Goal: Transaction & Acquisition: Purchase product/service

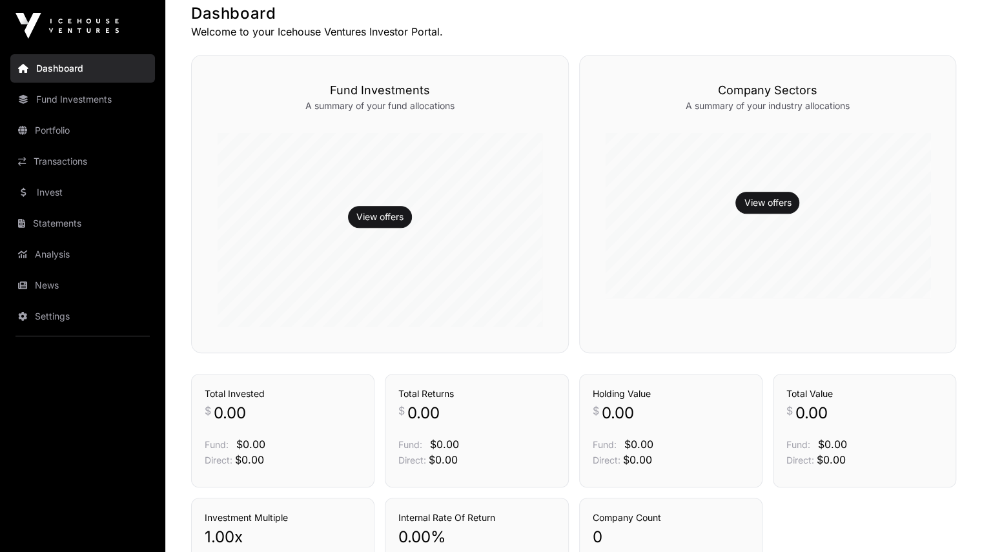
scroll to position [234, 0]
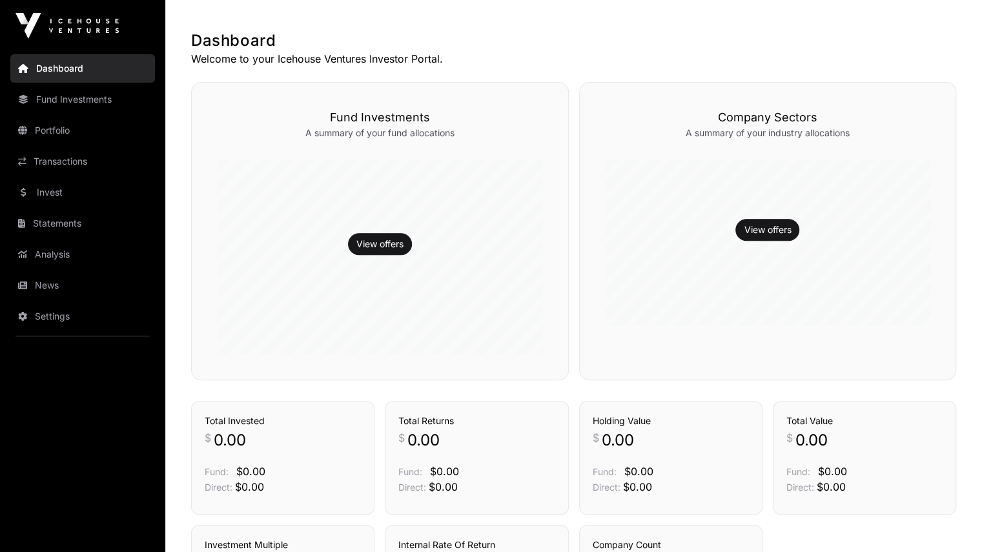
click at [55, 127] on link "Portfolio" at bounding box center [82, 130] width 145 height 28
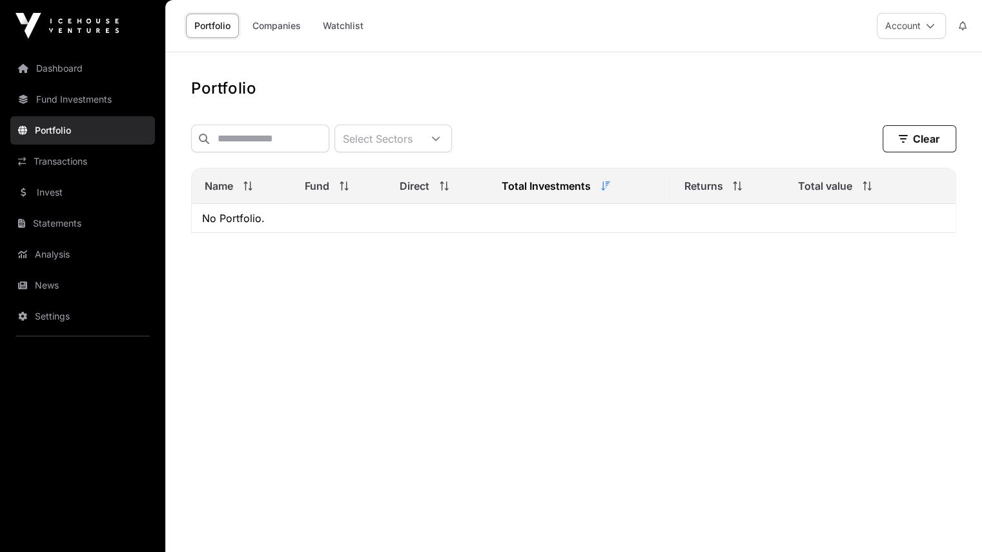
click at [279, 28] on link "Companies" at bounding box center [276, 26] width 65 height 25
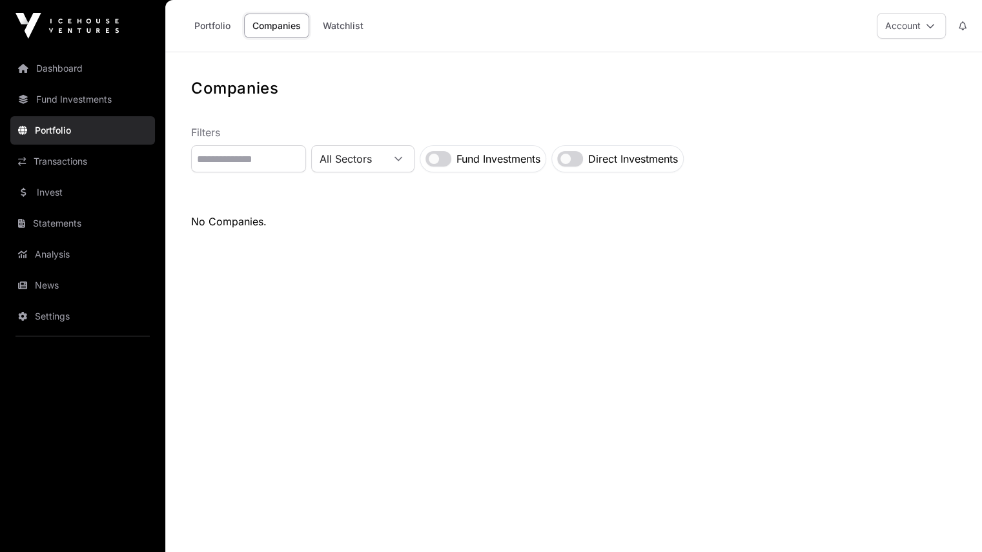
click at [361, 23] on link "Watchlist" at bounding box center [342, 26] width 57 height 25
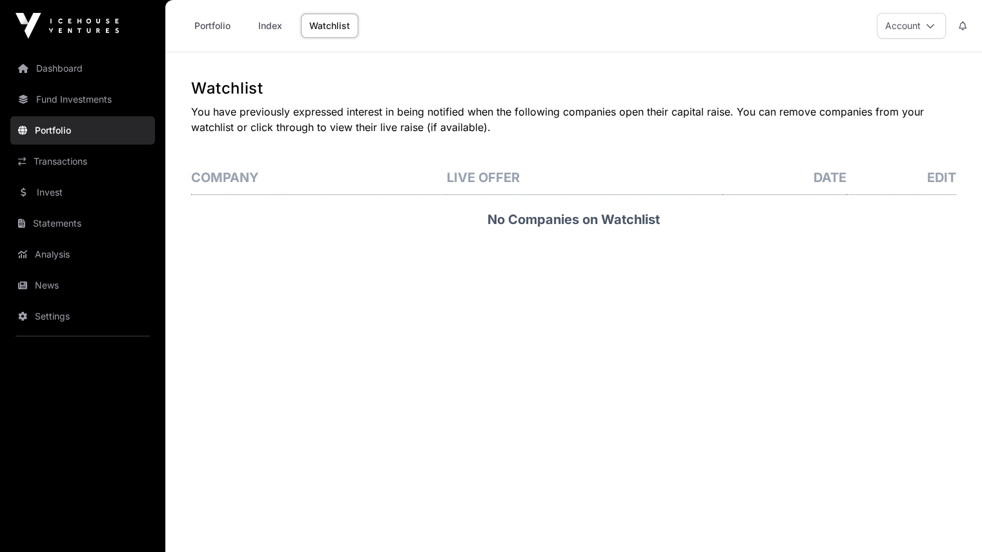
click at [950, 174] on th "Edit" at bounding box center [901, 178] width 110 height 34
click at [563, 214] on h3 "No Companies on Watchlist" at bounding box center [573, 219] width 765 height 49
click at [912, 28] on button "Account" at bounding box center [910, 26] width 69 height 26
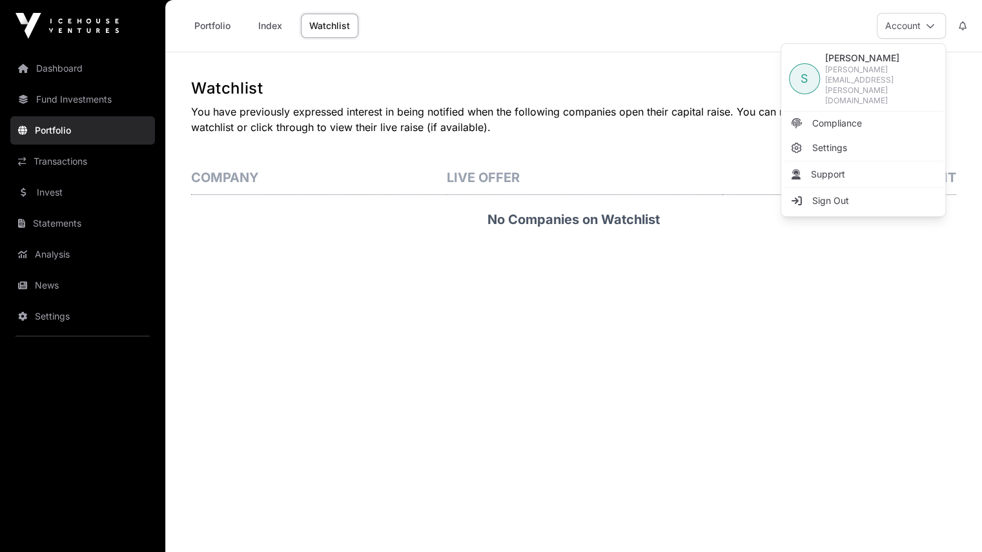
click at [290, 134] on p "You have previously expressed interest in being notified when the following com…" at bounding box center [573, 119] width 765 height 31
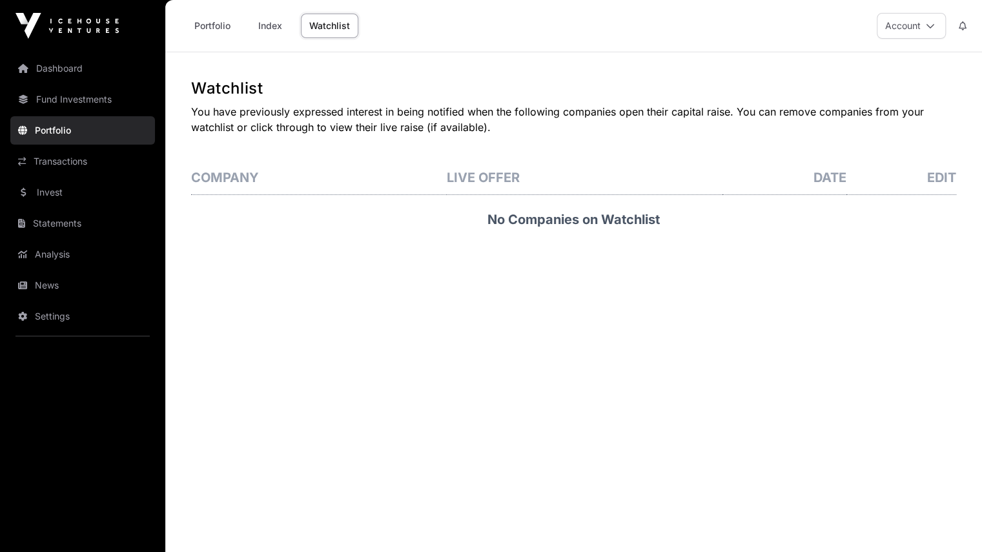
click at [274, 24] on link "Index" at bounding box center [270, 26] width 52 height 25
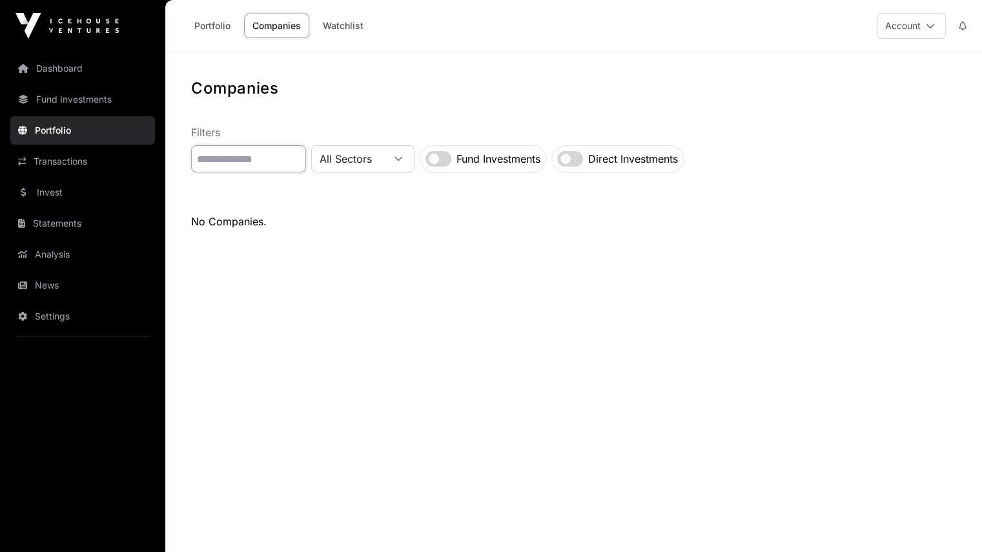
click at [239, 162] on input "text" at bounding box center [248, 158] width 115 height 27
type input "*********"
click at [208, 24] on link "Portfolio" at bounding box center [212, 26] width 53 height 25
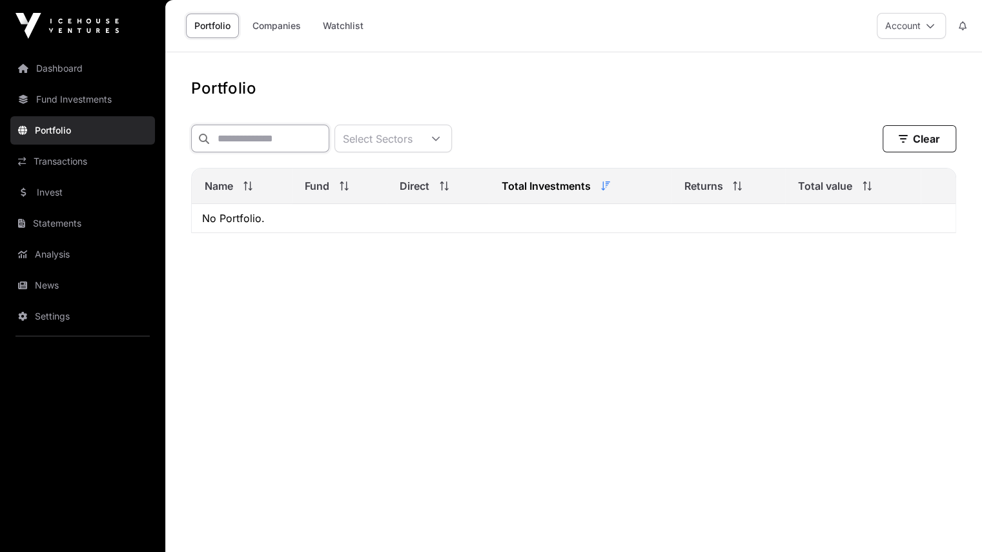
click at [257, 140] on input "text" at bounding box center [260, 139] width 138 height 28
click at [250, 139] on input "**********" at bounding box center [260, 139] width 138 height 28
type input "*********"
click at [65, 66] on link "Dashboard" at bounding box center [82, 68] width 145 height 28
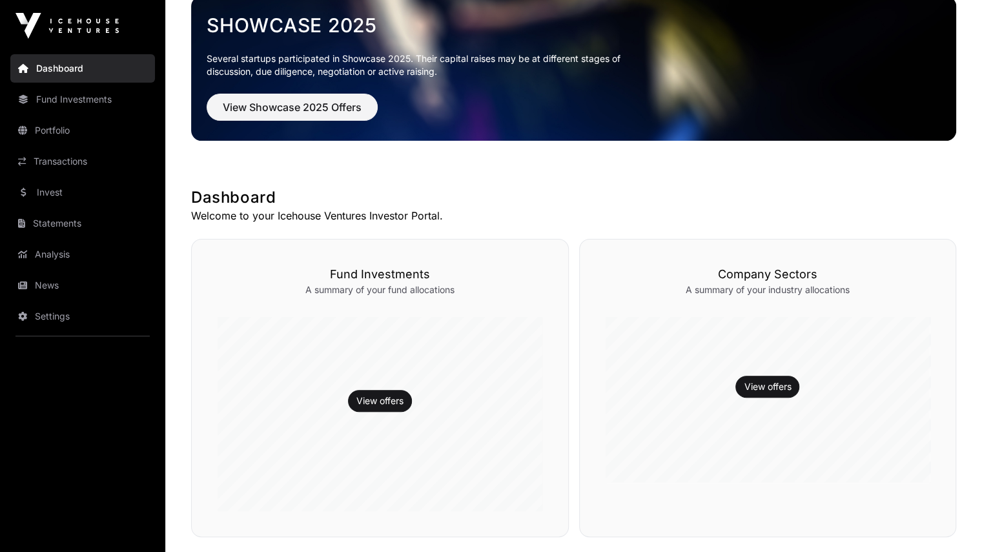
scroll to position [129, 0]
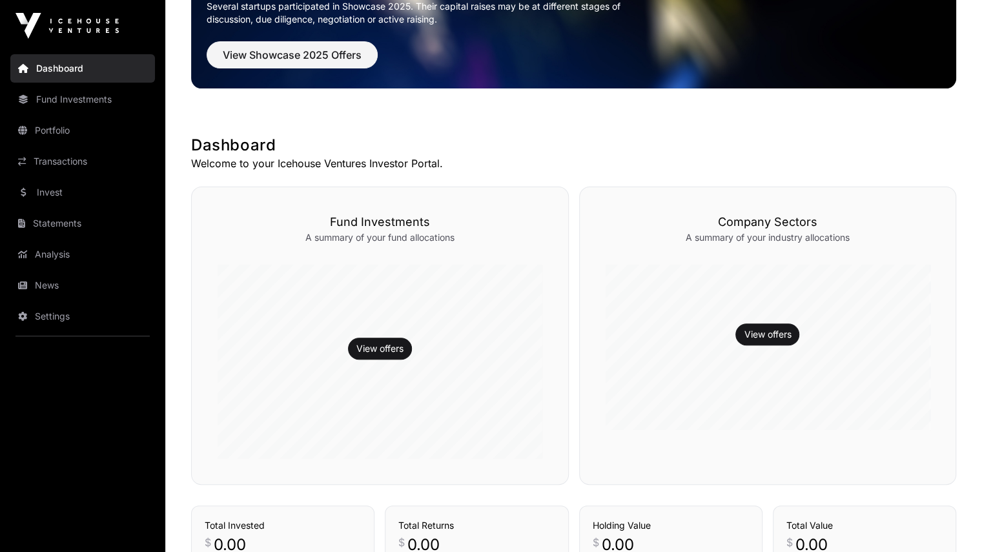
click at [388, 347] on link "View offers" at bounding box center [379, 348] width 47 height 13
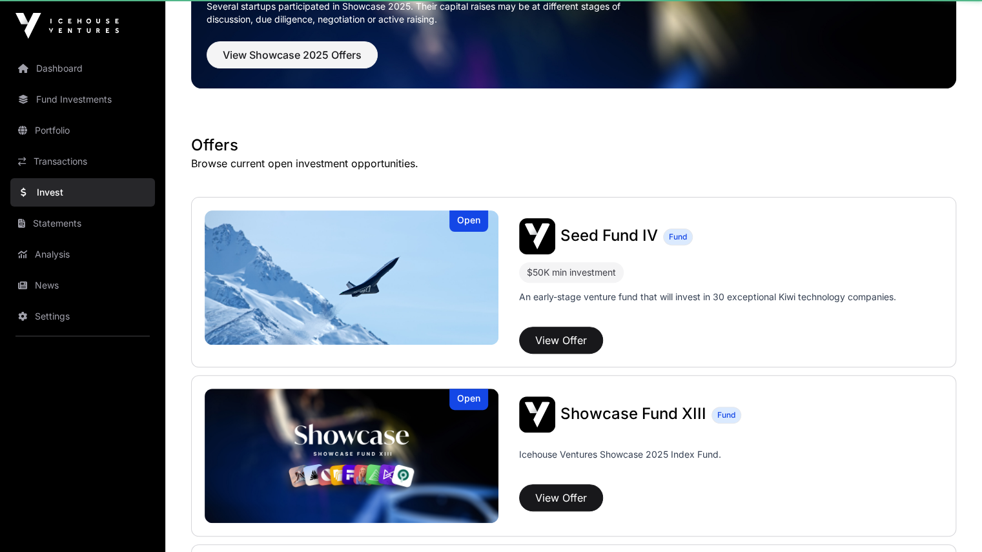
click at [386, 344] on img at bounding box center [352, 277] width 294 height 134
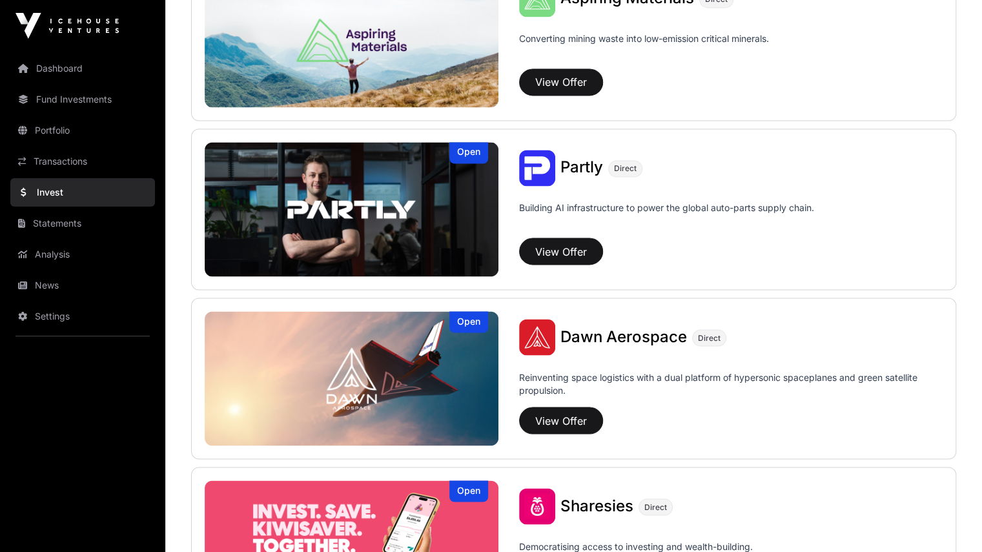
scroll to position [1291, 0]
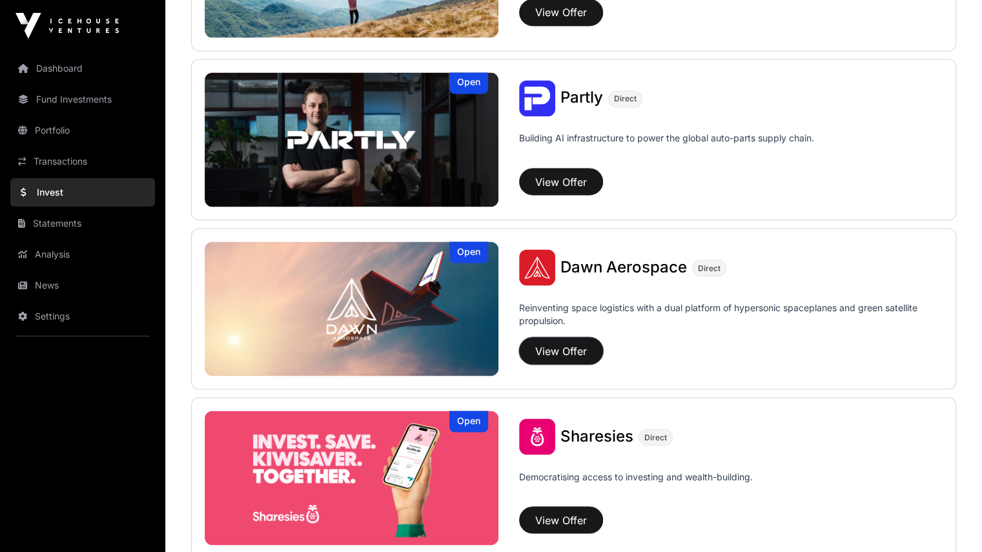
click at [519, 343] on button "View Offer" at bounding box center [561, 350] width 84 height 27
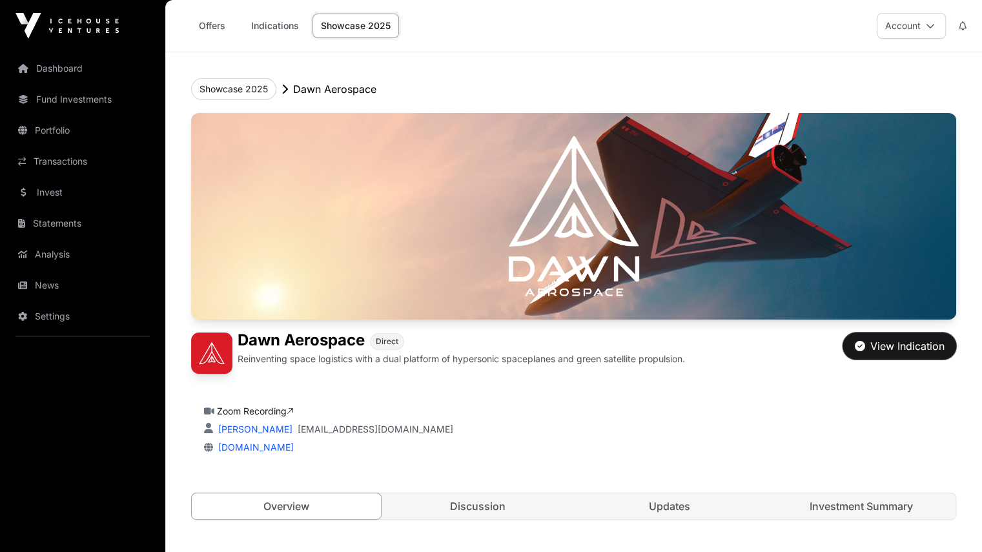
click at [924, 354] on div "View Indication" at bounding box center [899, 345] width 90 height 15
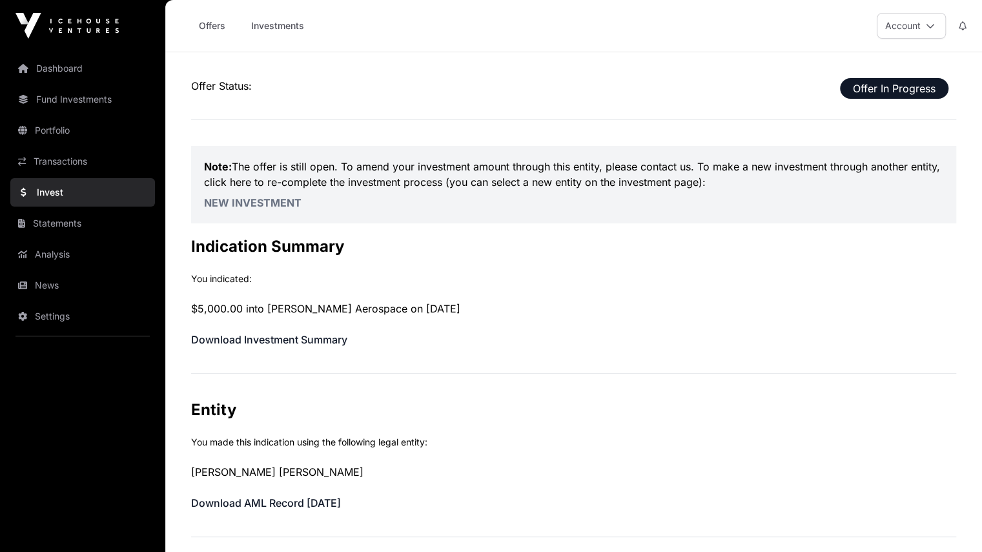
click at [297, 21] on link "Investments" at bounding box center [278, 26] width 70 height 25
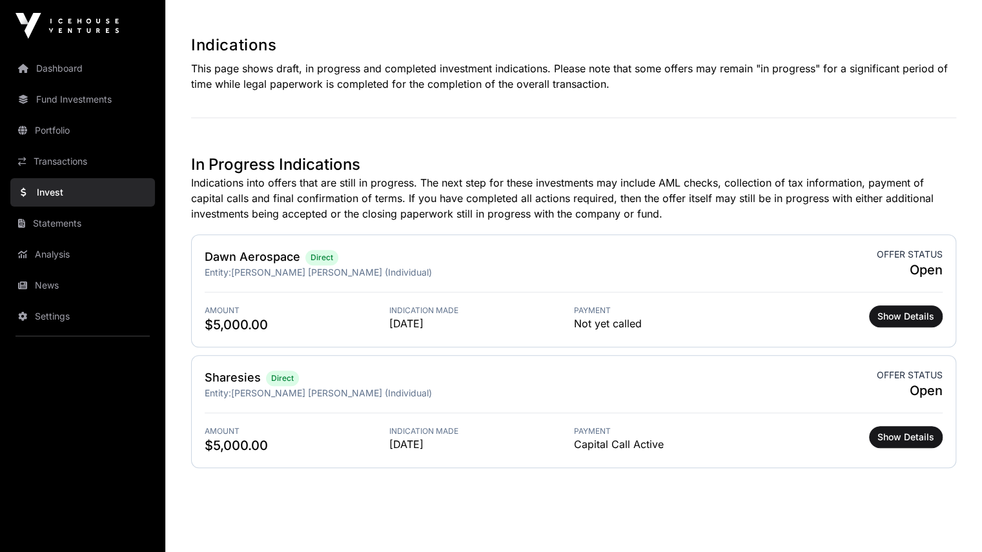
scroll to position [252, 0]
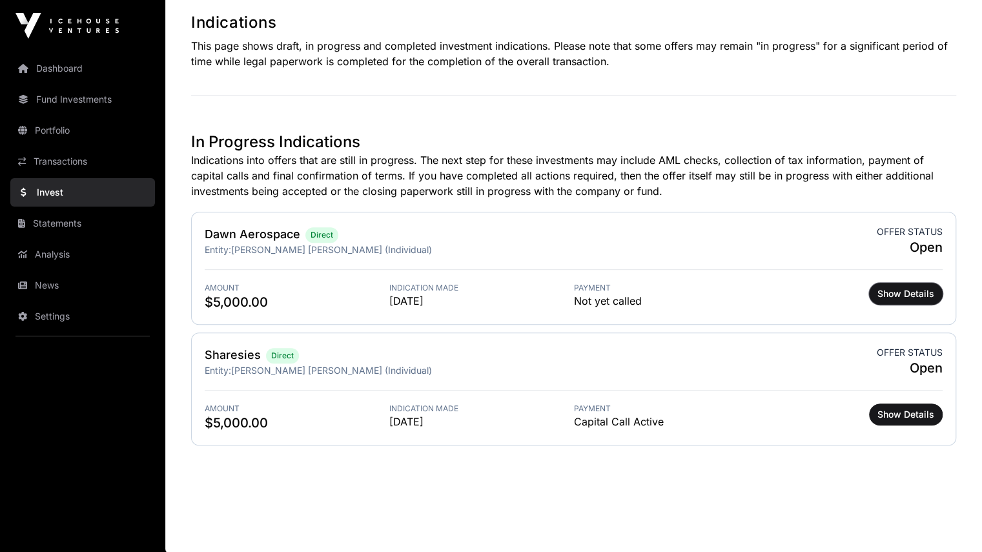
click at [919, 294] on span "Show Details" at bounding box center [905, 293] width 57 height 13
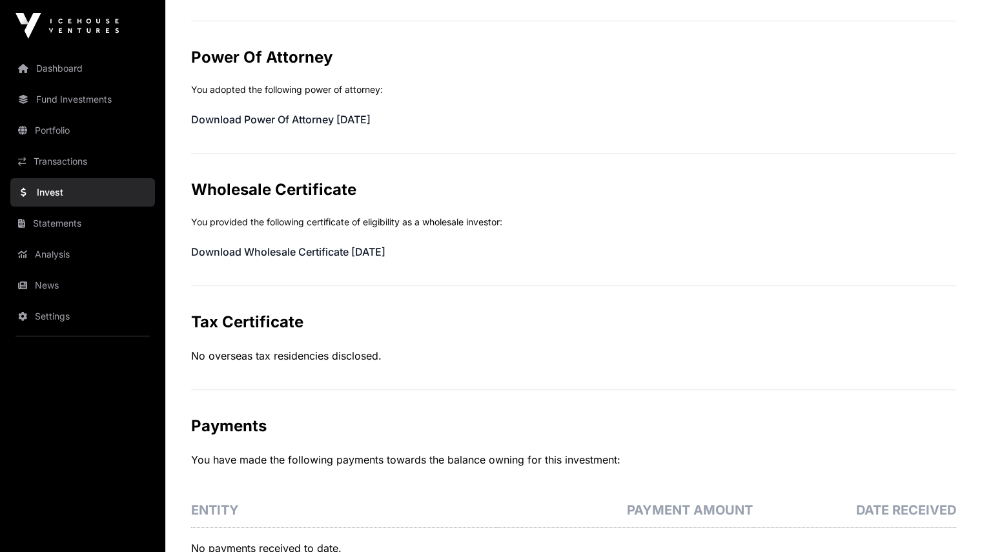
scroll to position [516, 0]
